Goal: Task Accomplishment & Management: Complete application form

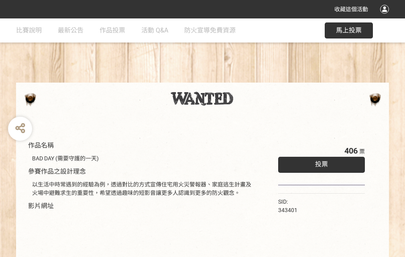
click at [386, 17] on div "收藏這個活動" at bounding box center [202, 9] width 405 height 18
click at [251, 79] on div "作品名稱 BAD DAY (需要守護的一天) 參賽作品之設計理念 以生活中時常遇到的經驗為例，透過對比的方式宣傳住宅用火災警報器、家庭逃生計畫及火場中避難求生…" at bounding box center [202, 187] width 405 height 338
click at [320, 163] on span "投票" at bounding box center [321, 165] width 13 height 8
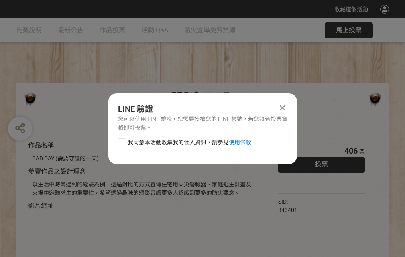
click at [121, 141] on div at bounding box center [122, 143] width 8 height 8
checkbox input "true"
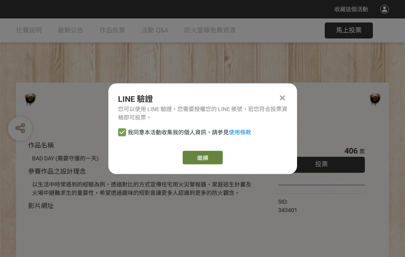
click at [202, 158] on link "繼續" at bounding box center [203, 158] width 40 height 14
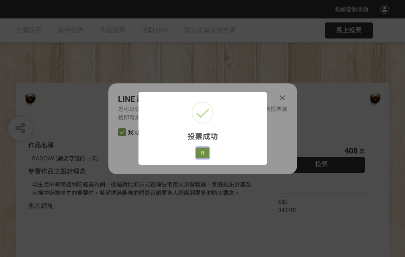
click at [200, 152] on button "好" at bounding box center [202, 153] width 13 height 11
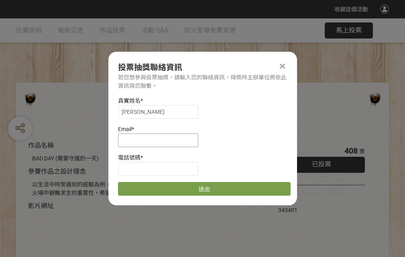
click at [161, 140] on input at bounding box center [158, 141] width 80 height 14
type input "[EMAIL_ADDRESS][DOMAIN_NAME]"
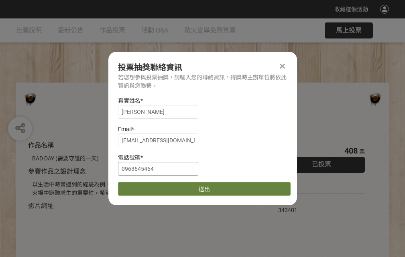
type input "0963645464"
click at [141, 186] on button "送出" at bounding box center [204, 189] width 173 height 14
